Goal: Task Accomplishment & Management: Use online tool/utility

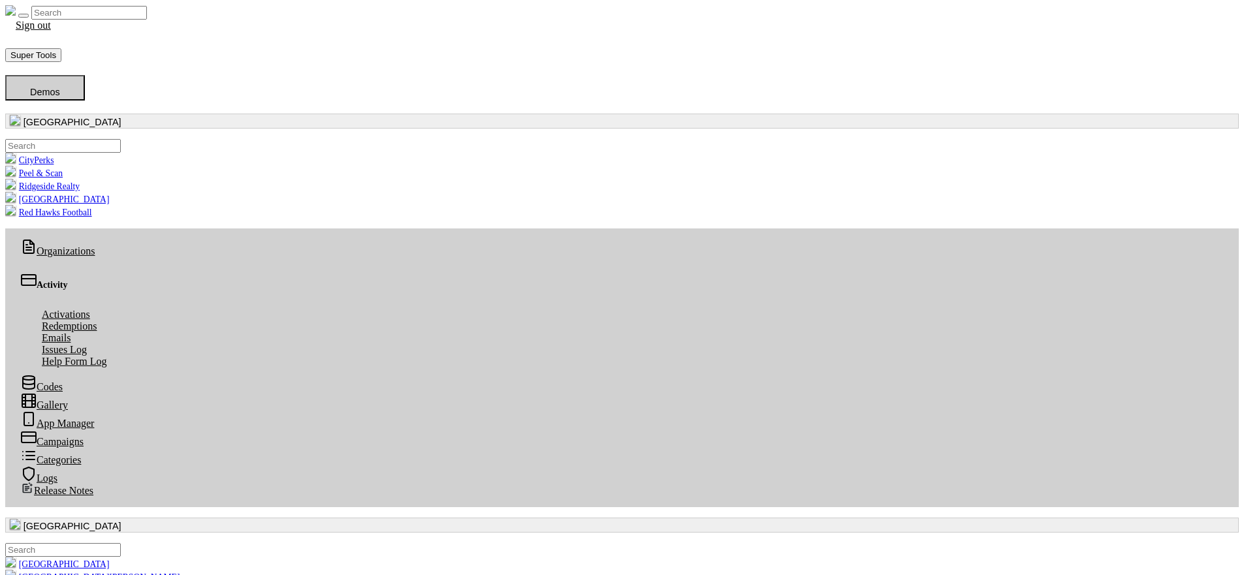
scroll to position [150, 533]
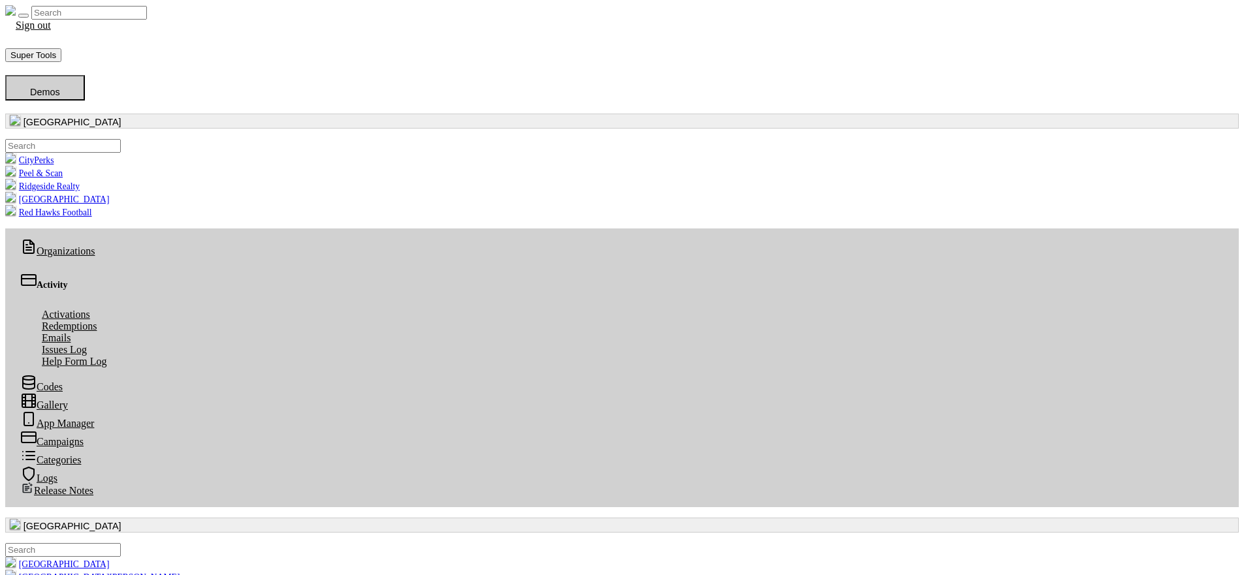
radio input "true"
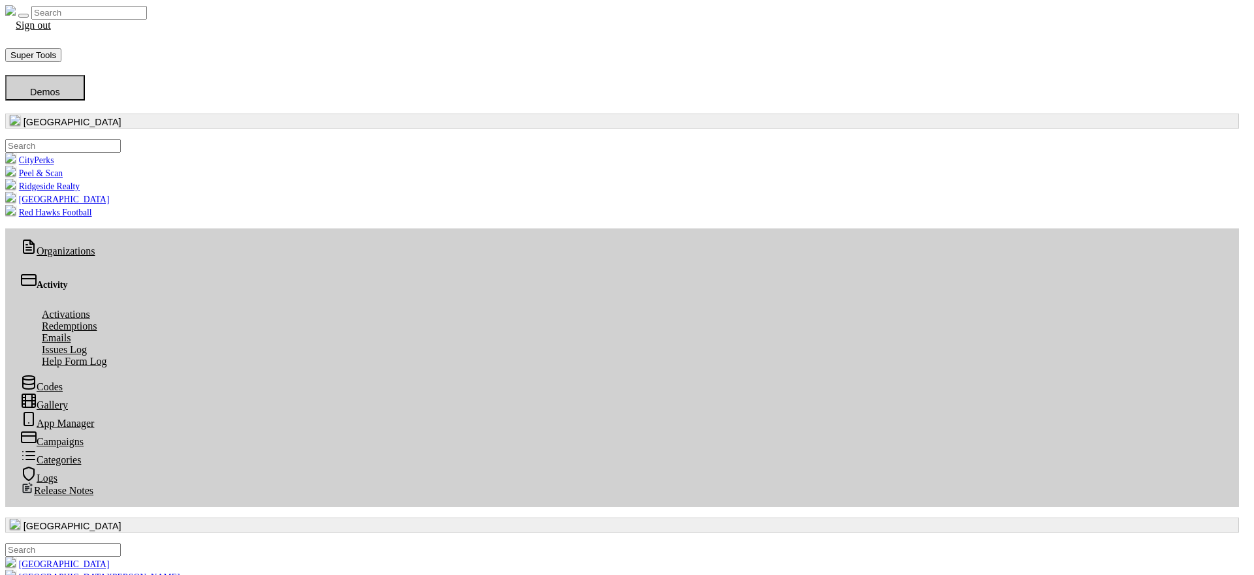
radio input "true"
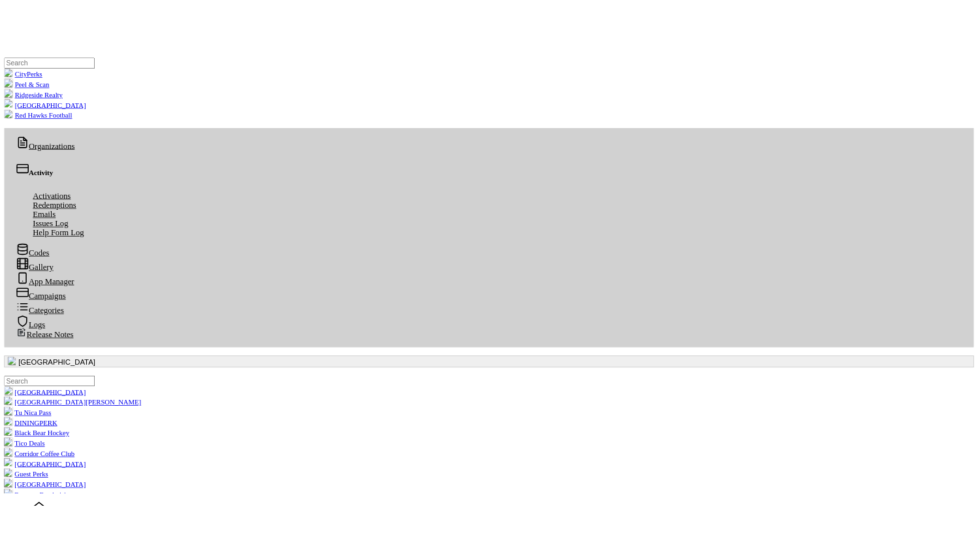
scroll to position [235, 0]
